Goal: Navigation & Orientation: Find specific page/section

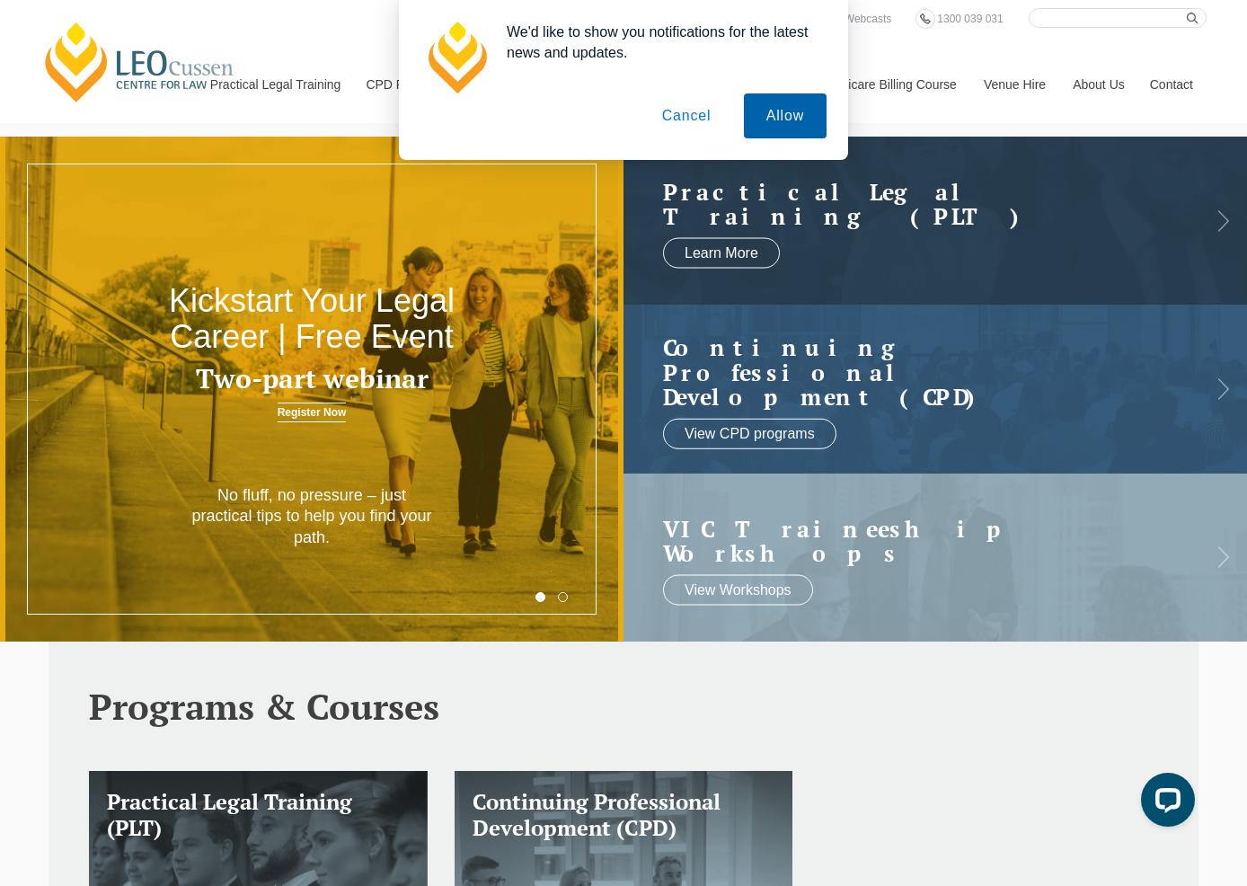
click at [807, 107] on button "Allow" at bounding box center [785, 115] width 83 height 45
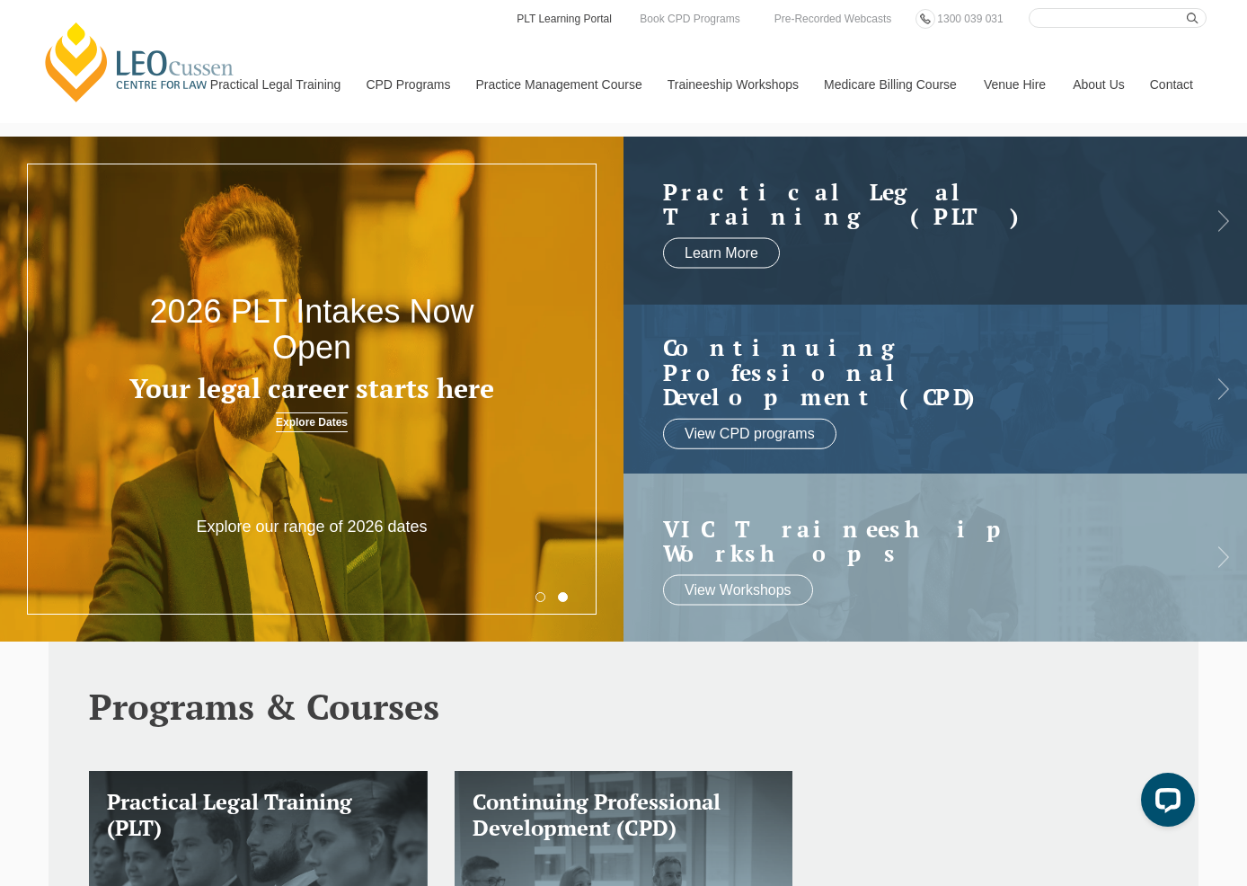
click at [569, 19] on link "PLT Learning Portal" at bounding box center [564, 19] width 99 height 20
